Goal: Information Seeking & Learning: Learn about a topic

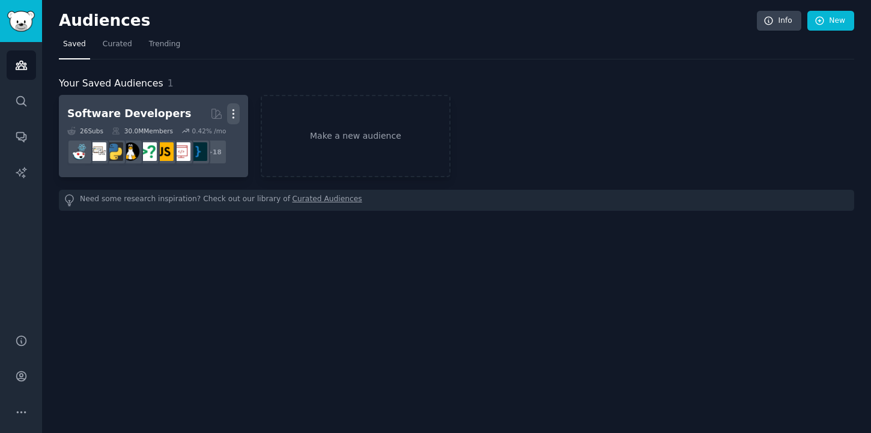
click at [234, 117] on icon "button" at bounding box center [233, 114] width 13 height 13
click at [210, 137] on p "Delete" at bounding box center [201, 139] width 28 height 13
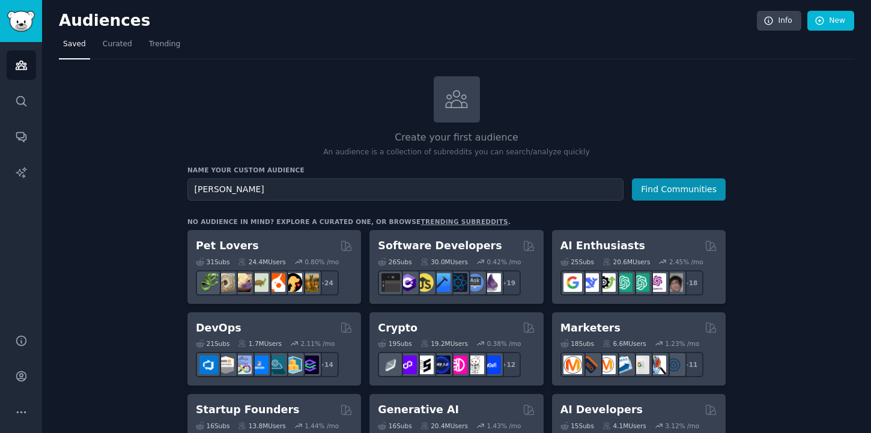
type input "[PERSON_NAME]"
click at [632, 178] on button "Find Communities" at bounding box center [679, 189] width 94 height 22
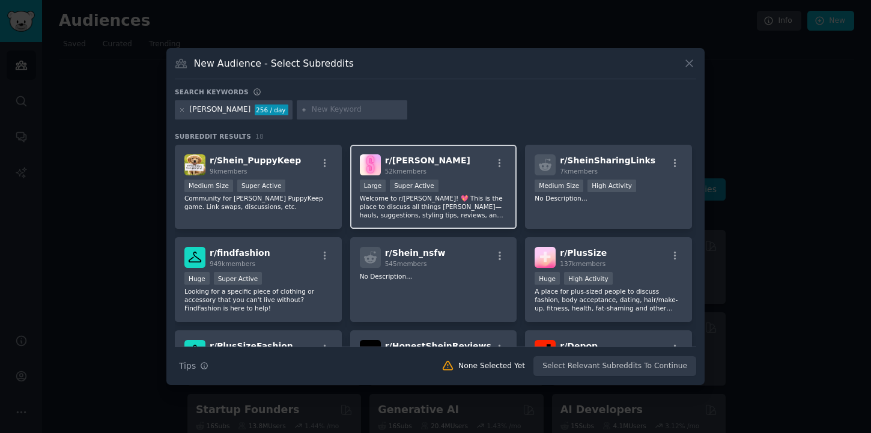
click at [389, 214] on p "Welcome to r/[PERSON_NAME]! 💖 This is the place to discuss all things [PERSON_N…" at bounding box center [434, 206] width 148 height 25
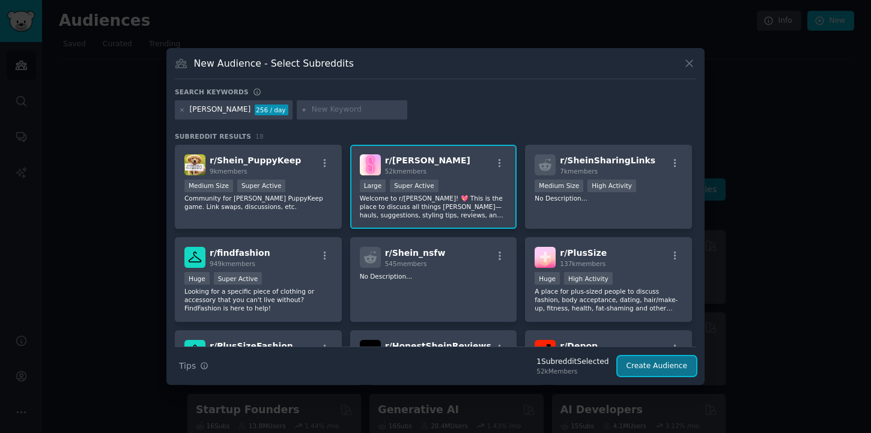
click at [635, 370] on button "Create Audience" at bounding box center [657, 366] width 79 height 20
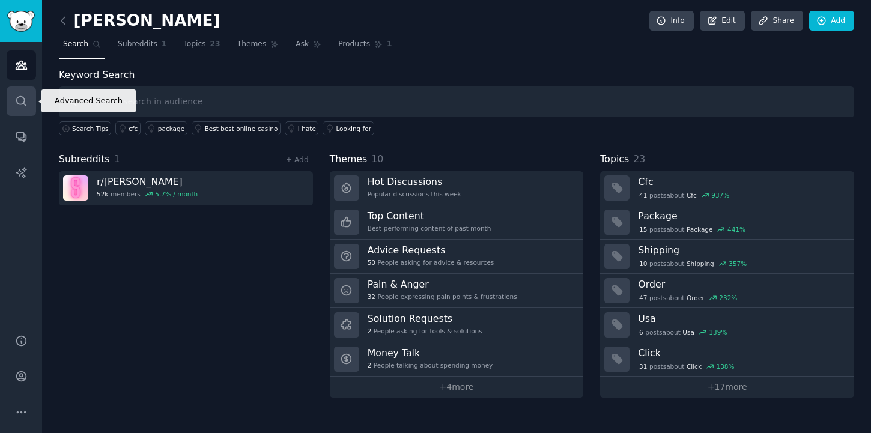
click at [30, 106] on link "Search" at bounding box center [21, 101] width 29 height 29
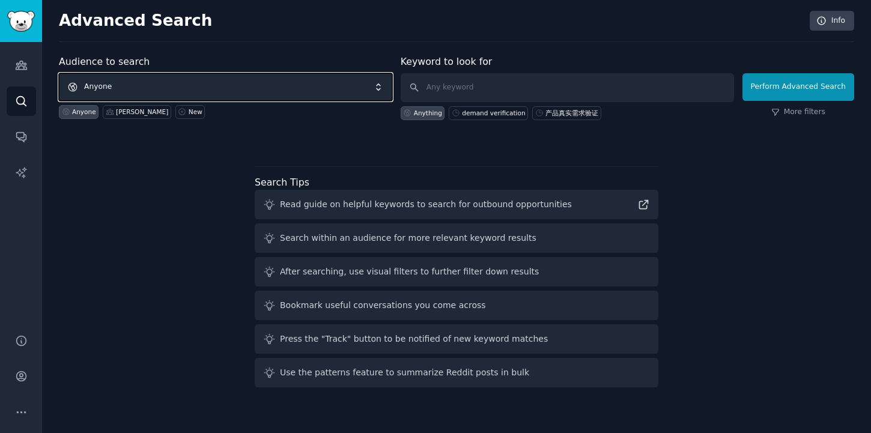
click at [114, 88] on span "Anyone" at bounding box center [225, 87] width 333 height 28
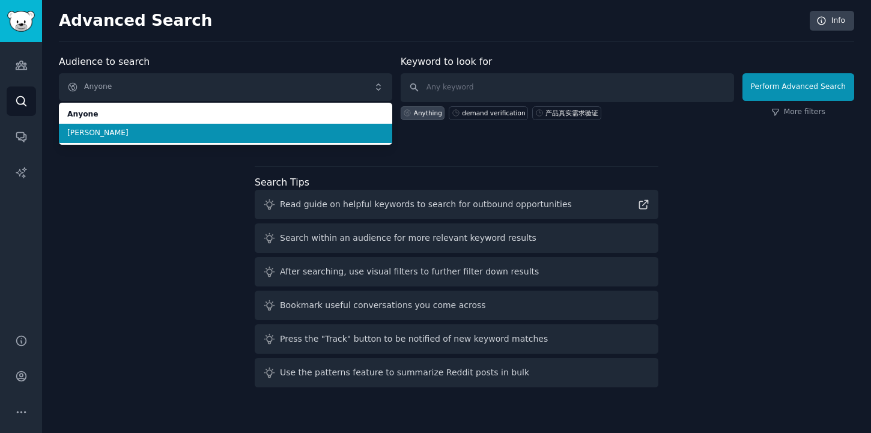
click at [100, 133] on span "[PERSON_NAME]" at bounding box center [225, 133] width 317 height 11
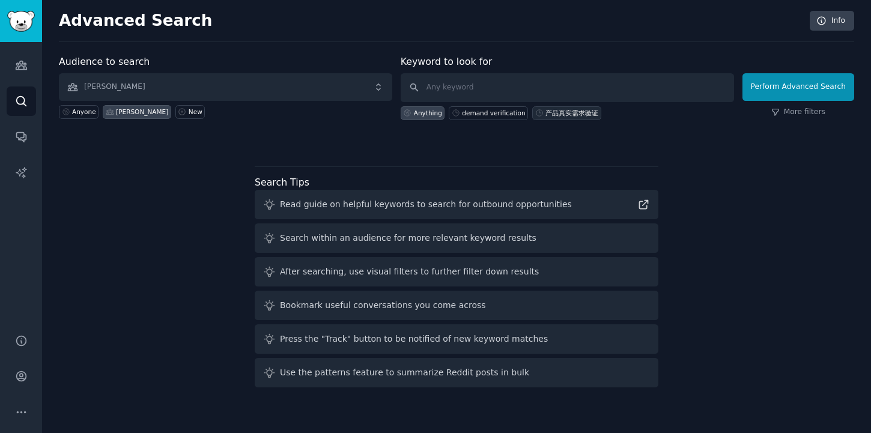
click at [573, 114] on div "产品真实需求验证" at bounding box center [572, 113] width 53 height 8
type input "产品真实需求验证"
drag, startPoint x: 537, startPoint y: 93, endPoint x: 350, endPoint y: 88, distance: 186.9
click at [350, 89] on form "Audience to search [PERSON_NAME] Anyone [PERSON_NAME] New Keyword to look for 产…" at bounding box center [457, 87] width 796 height 65
type input "n"
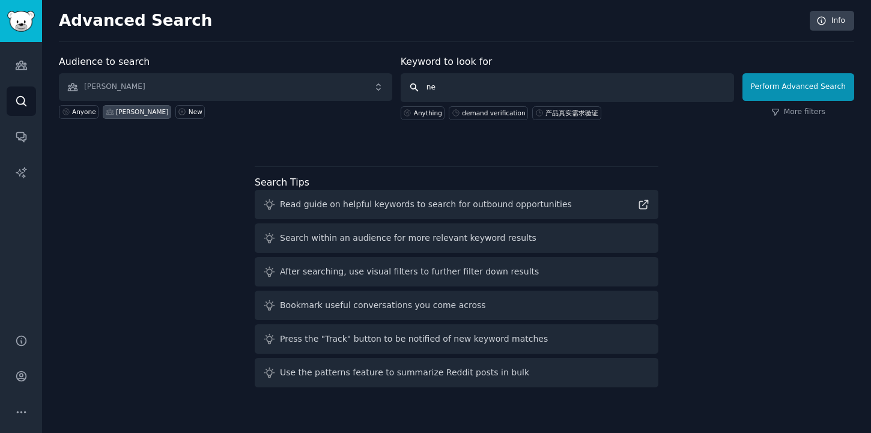
type input "n"
type input "needs"
click button "Perform Advanced Search" at bounding box center [799, 87] width 112 height 28
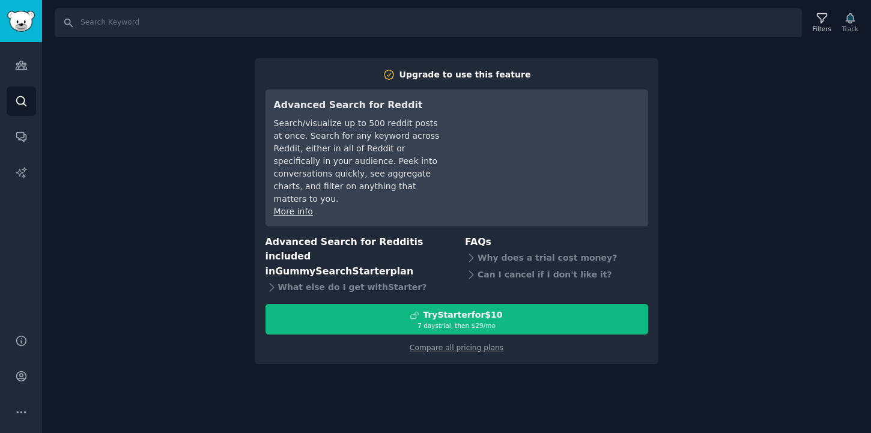
click at [207, 240] on div "Search Filters Track Upgrade to use this feature Advanced Search for Reddit Sea…" at bounding box center [456, 216] width 829 height 433
click at [438, 344] on link "Compare all pricing plans" at bounding box center [457, 348] width 94 height 8
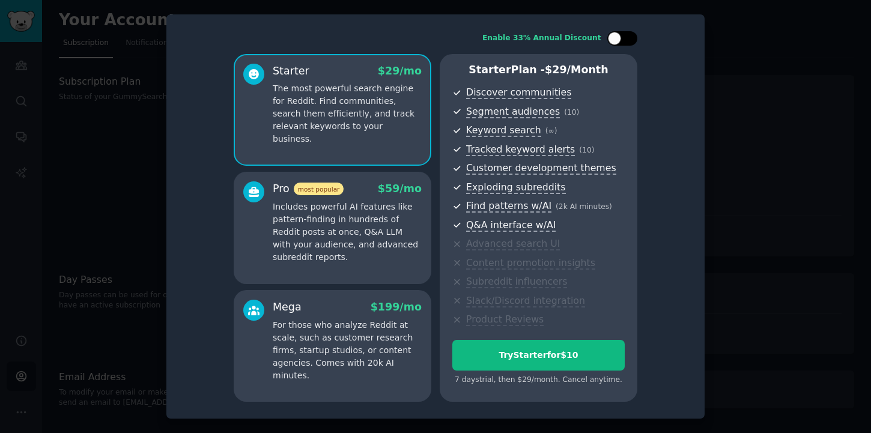
click at [616, 43] on div at bounding box center [614, 38] width 13 height 13
checkbox input "true"
click at [812, 127] on div at bounding box center [435, 216] width 871 height 433
click at [124, 93] on div at bounding box center [435, 216] width 871 height 433
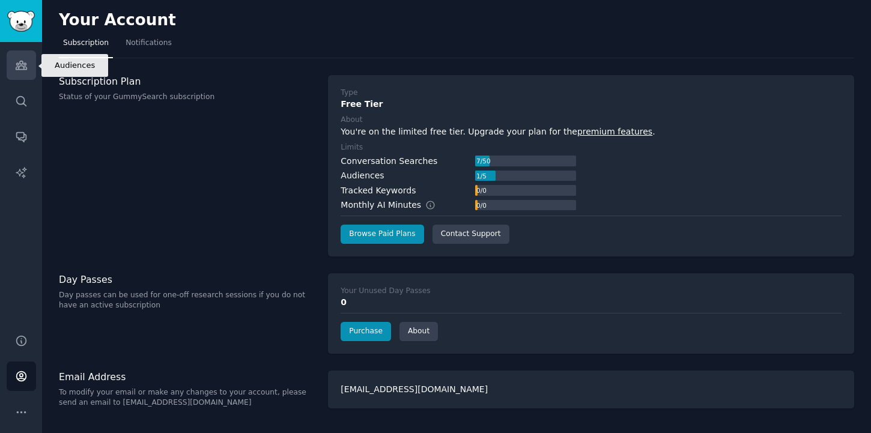
click at [24, 67] on icon "Sidebar" at bounding box center [21, 65] width 13 height 13
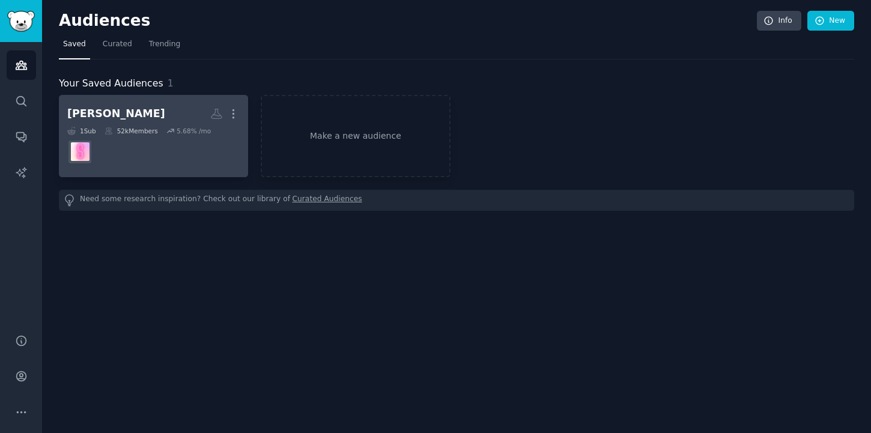
click at [118, 151] on dd "r/[PERSON_NAME]" at bounding box center [153, 152] width 172 height 34
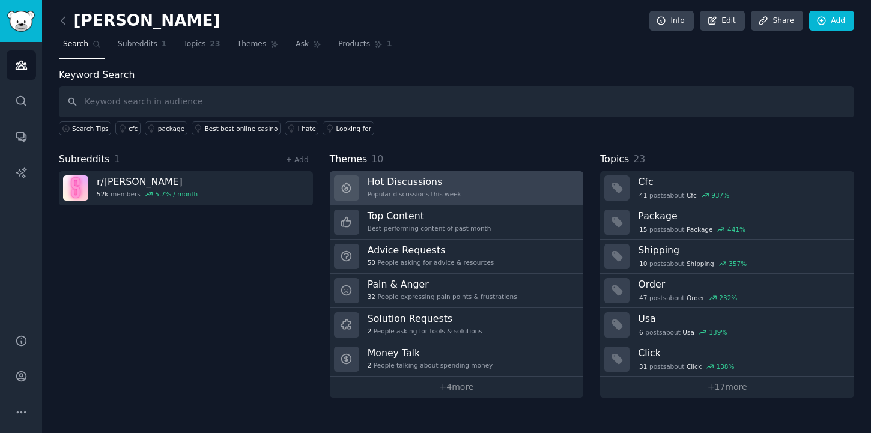
click at [417, 184] on h3 "Hot Discussions" at bounding box center [415, 181] width 94 height 13
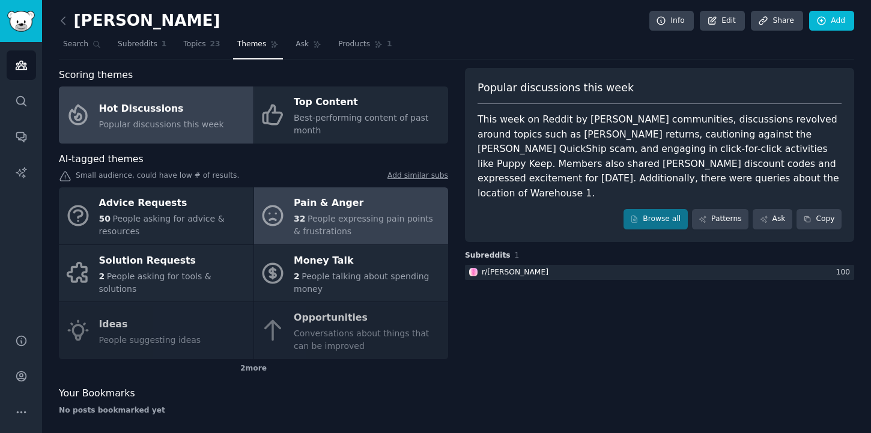
scroll to position [8, 0]
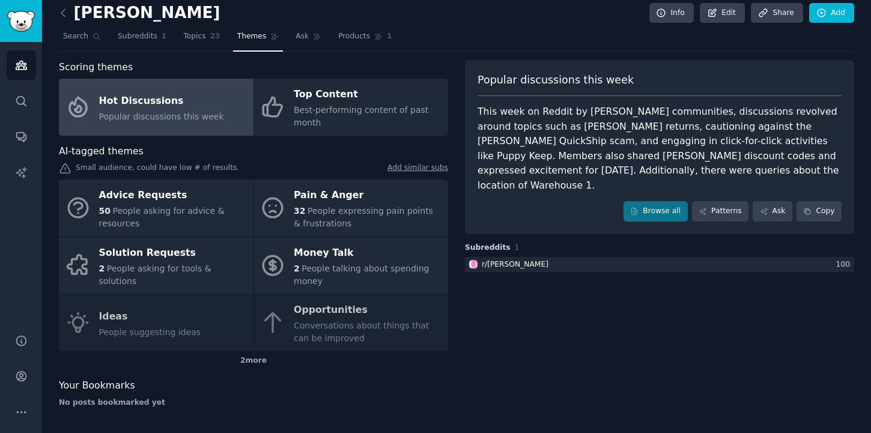
click at [69, 12] on link at bounding box center [66, 13] width 15 height 19
